Goal: Information Seeking & Learning: Find specific fact

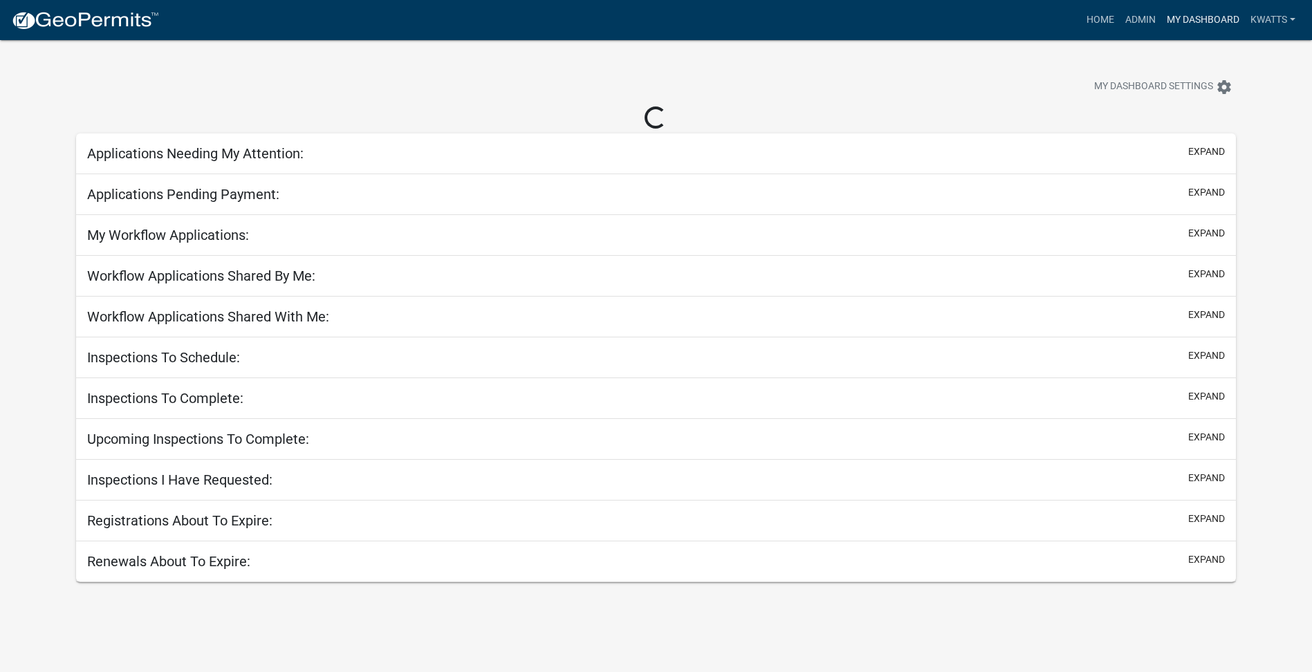
click at [1190, 26] on link "My Dashboard" at bounding box center [1203, 20] width 84 height 26
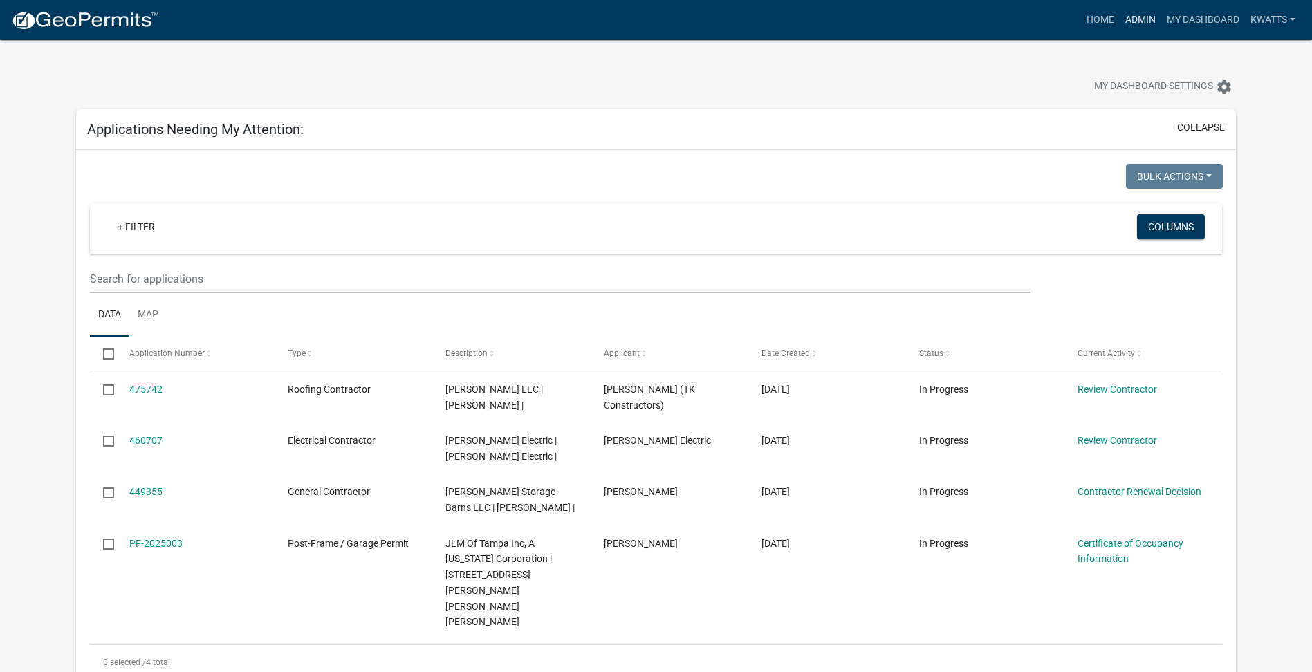
click at [1145, 29] on link "Admin" at bounding box center [1141, 20] width 42 height 26
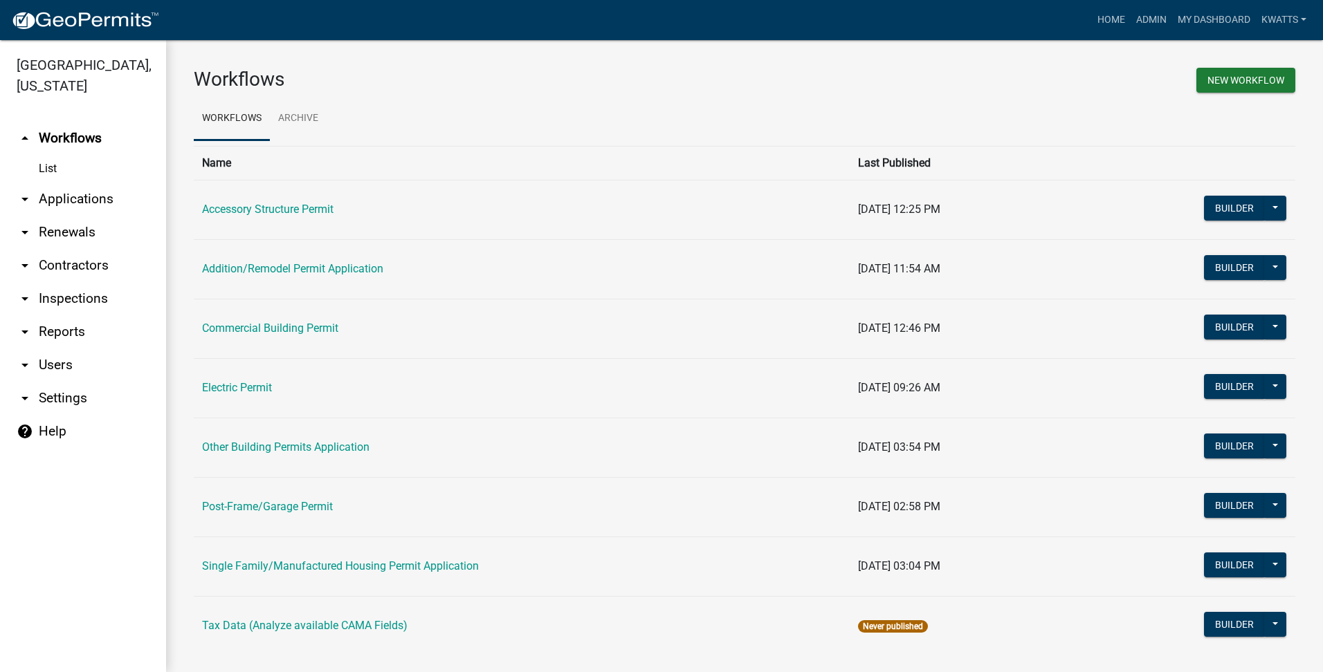
click at [65, 261] on link "arrow_drop_down Contractors" at bounding box center [83, 265] width 166 height 33
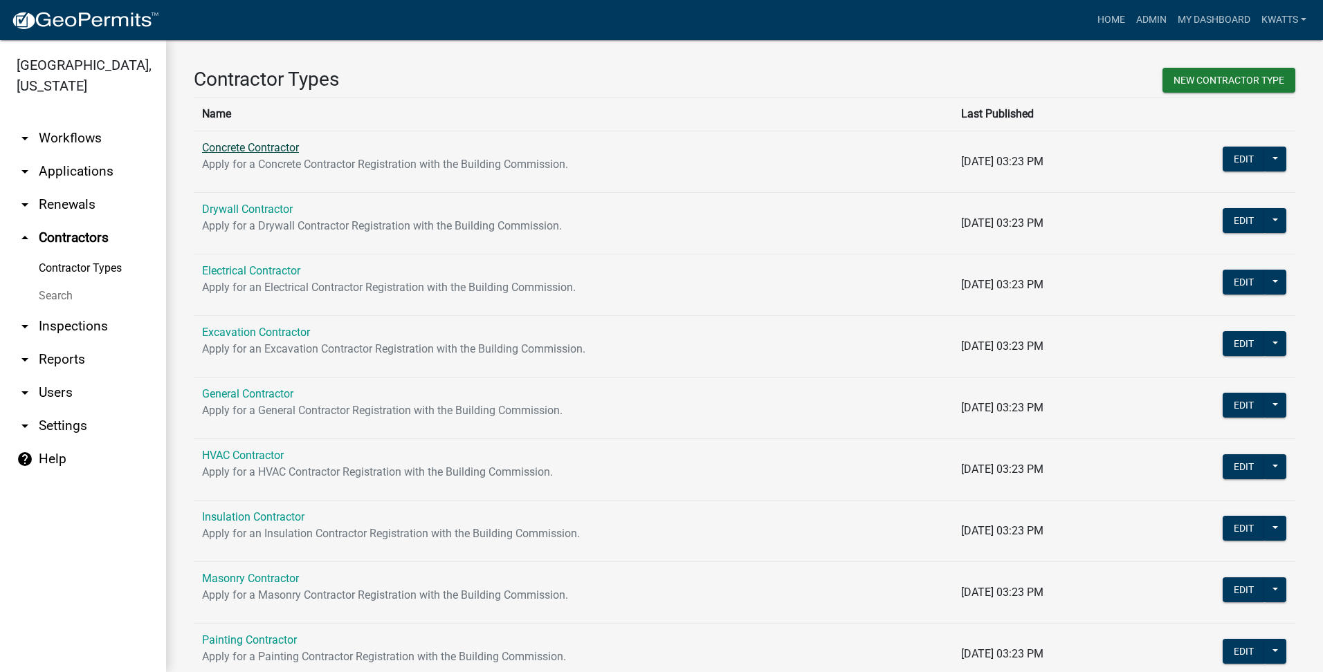
click at [273, 149] on link "Concrete Contractor" at bounding box center [250, 147] width 97 height 13
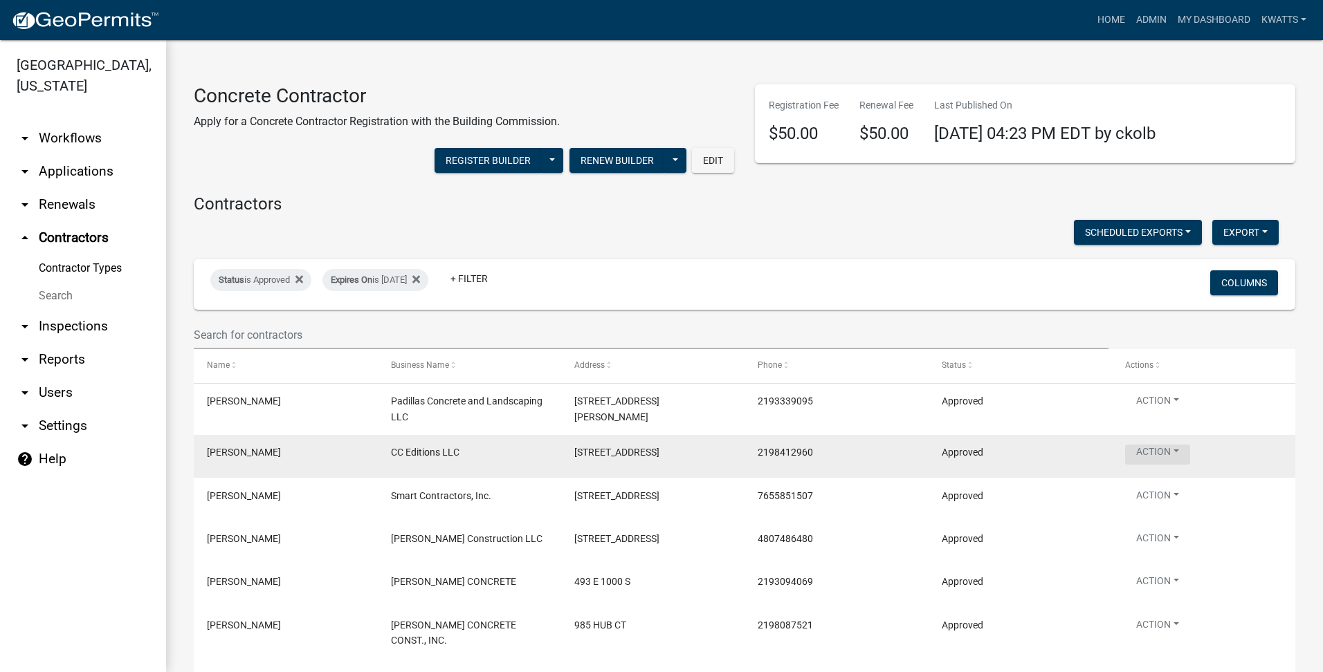
click at [1167, 450] on button "Action" at bounding box center [1157, 455] width 65 height 20
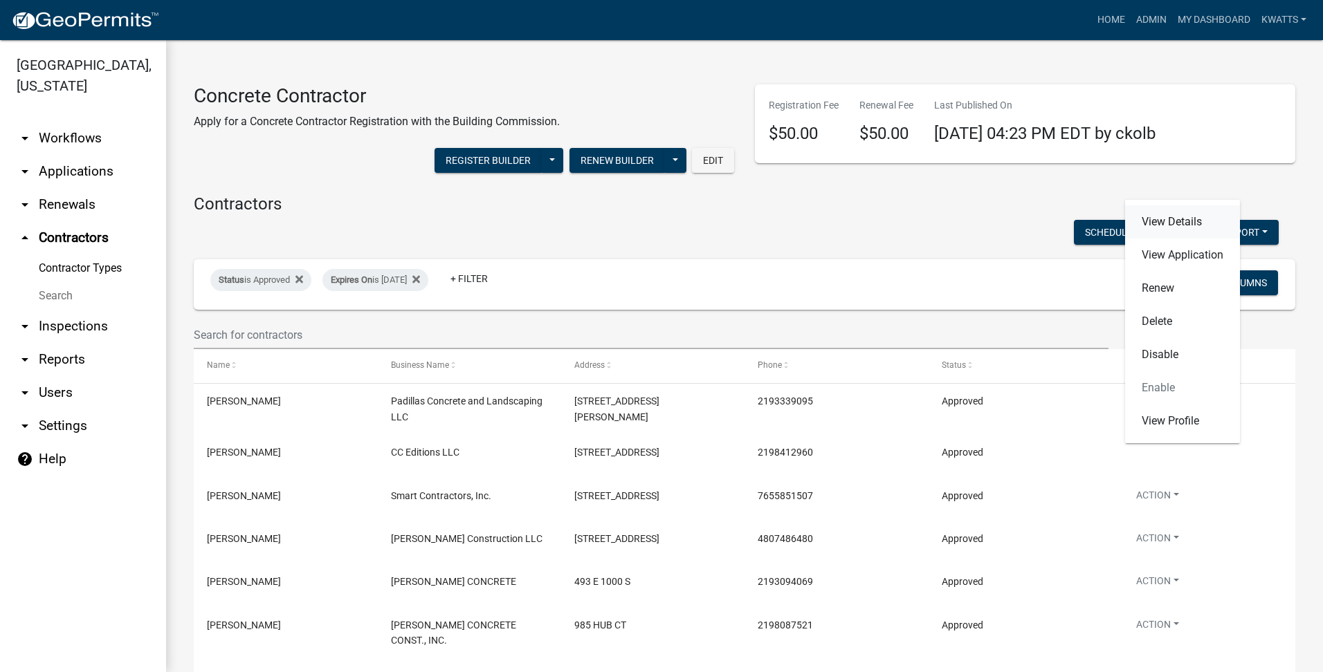
click at [1205, 221] on link "View Details" at bounding box center [1182, 221] width 115 height 33
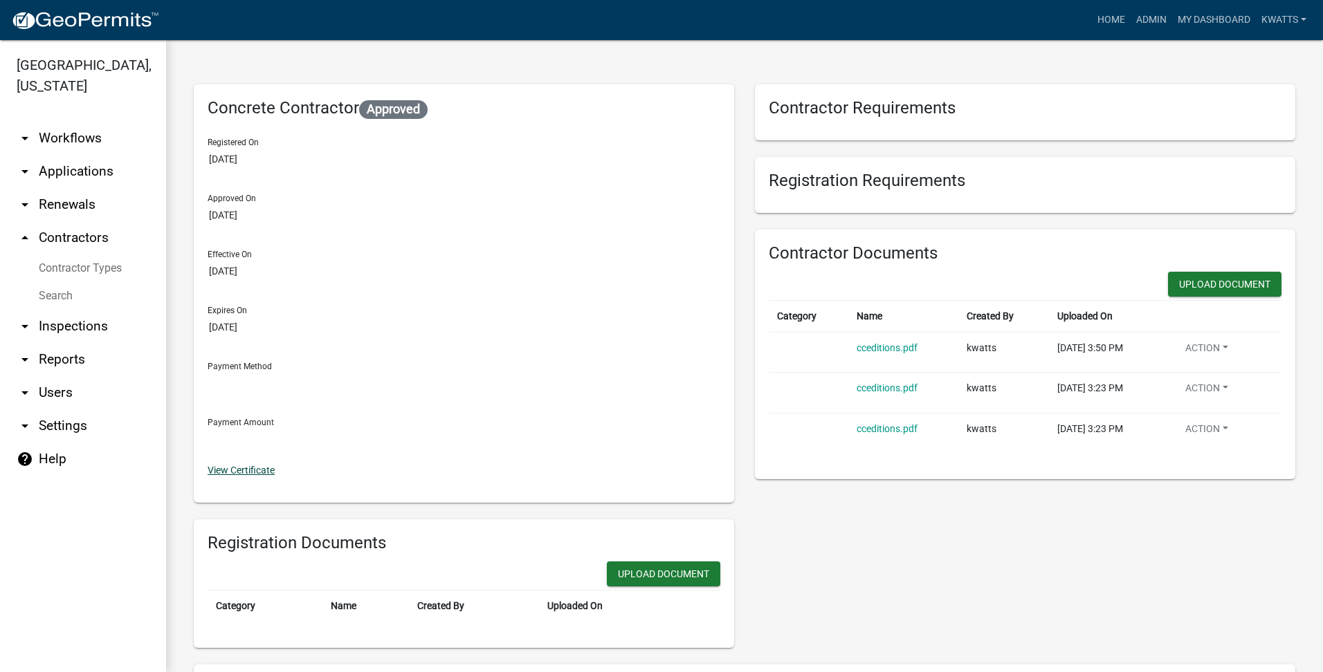
click at [238, 476] on link "View Certificate" at bounding box center [241, 470] width 67 height 11
click at [56, 289] on link "Search" at bounding box center [83, 296] width 166 height 28
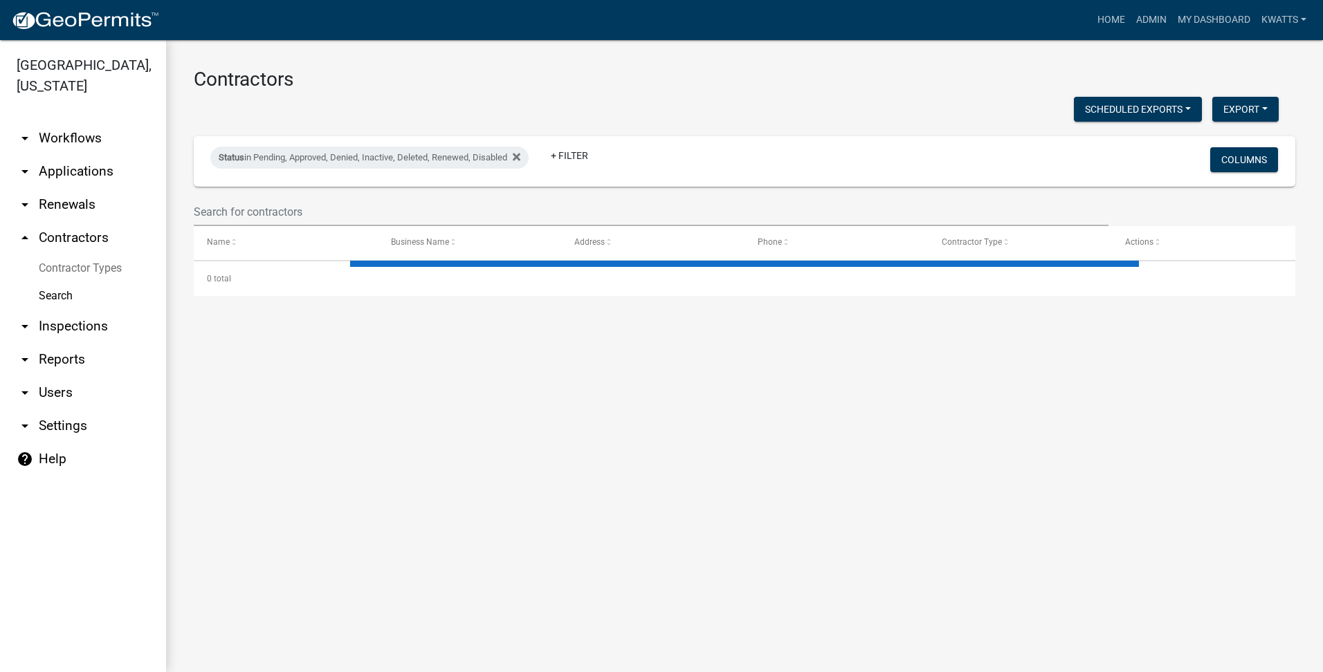
select select "3: 100"
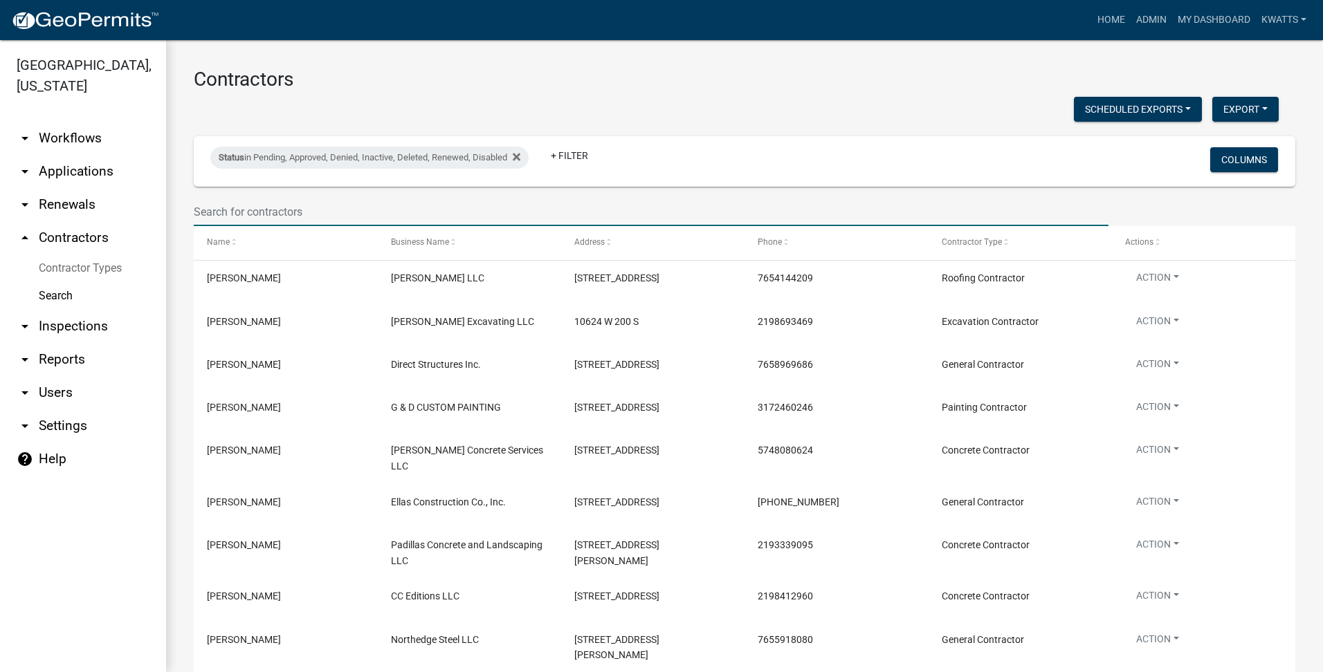
click at [257, 212] on input "text" at bounding box center [651, 212] width 914 height 28
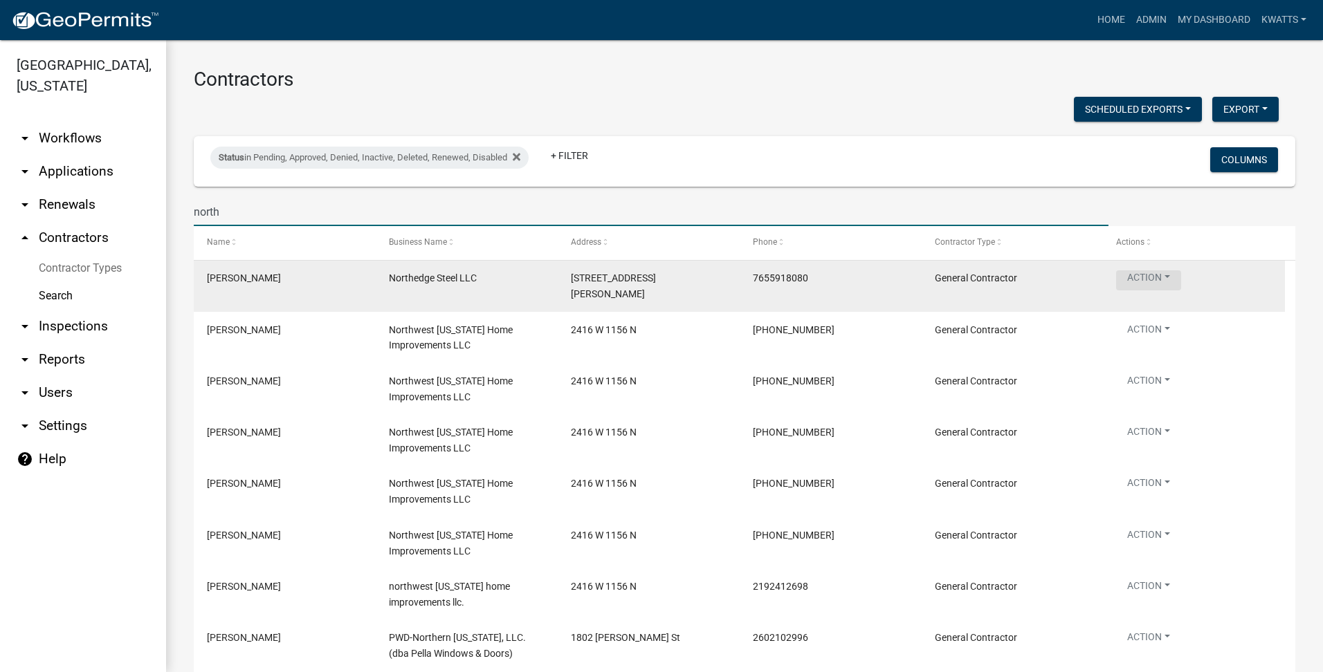
type input "north"
click at [1164, 276] on button "Action" at bounding box center [1148, 280] width 65 height 20
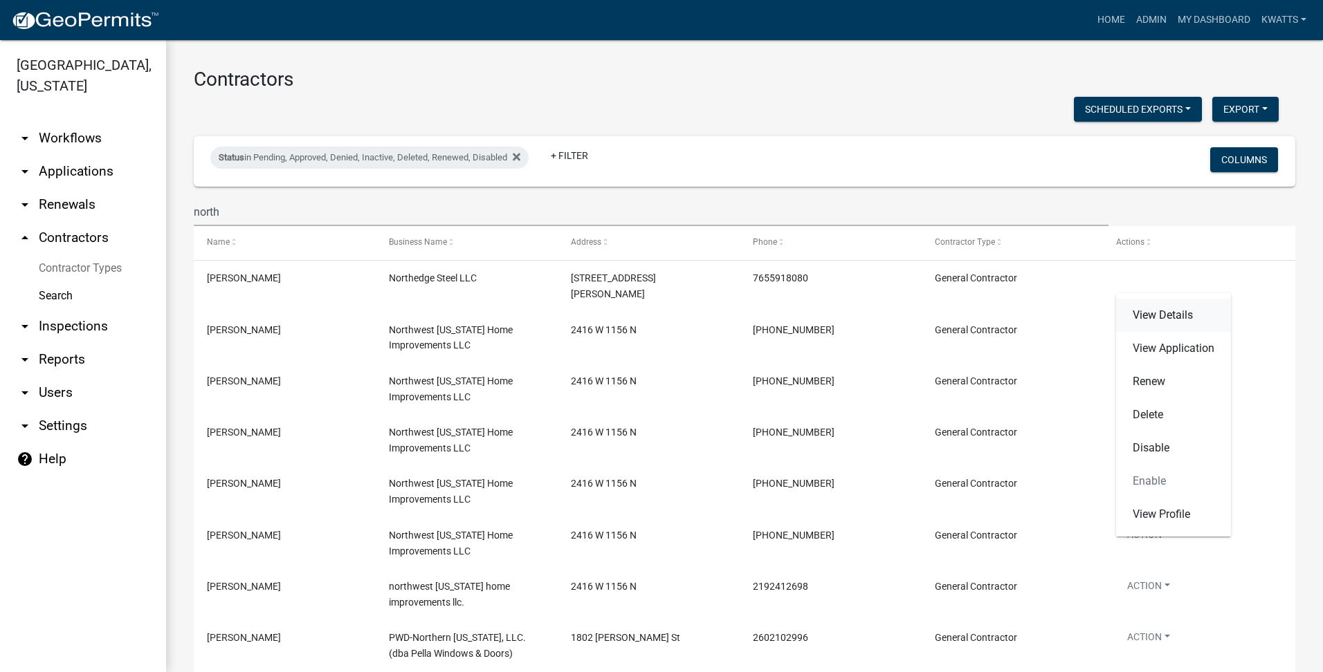
click at [1159, 308] on link "View Details" at bounding box center [1173, 315] width 115 height 33
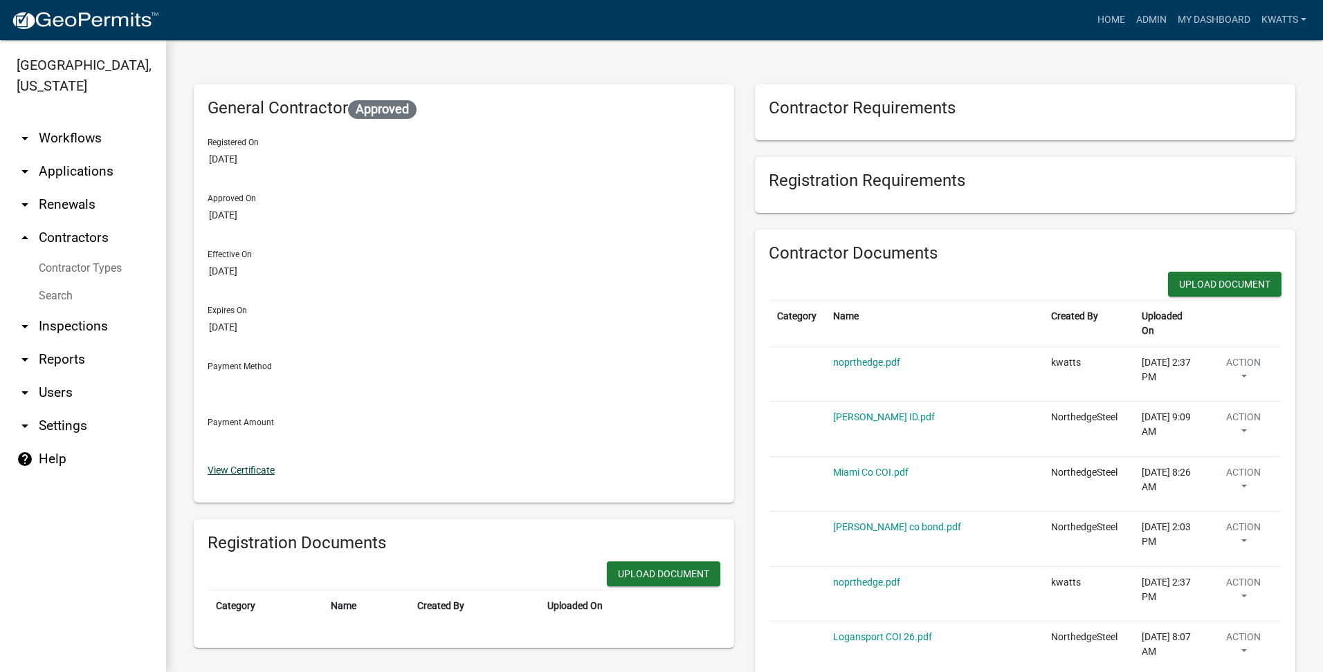
click at [255, 470] on link "View Certificate" at bounding box center [241, 470] width 67 height 11
click at [1105, 28] on link "Home" at bounding box center [1111, 20] width 39 height 26
